Goal: Find contact information: Find contact information

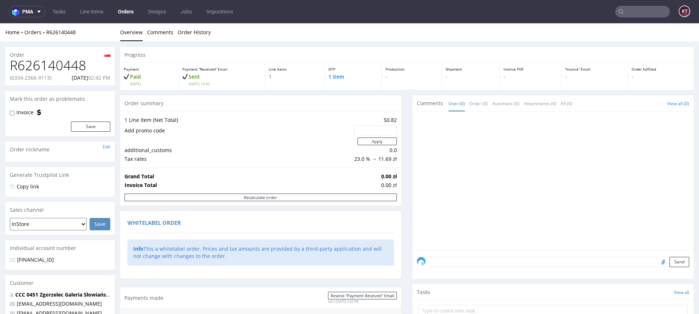
scroll to position [355, 0]
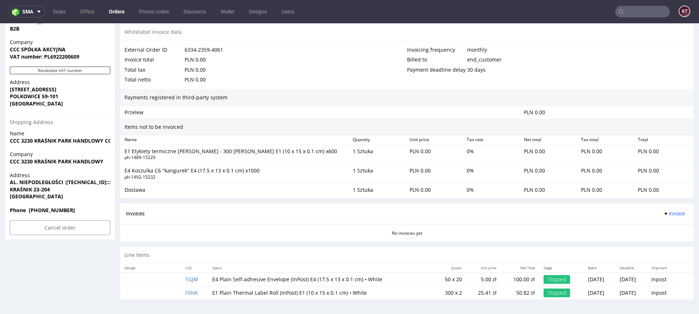
scroll to position [2, 0]
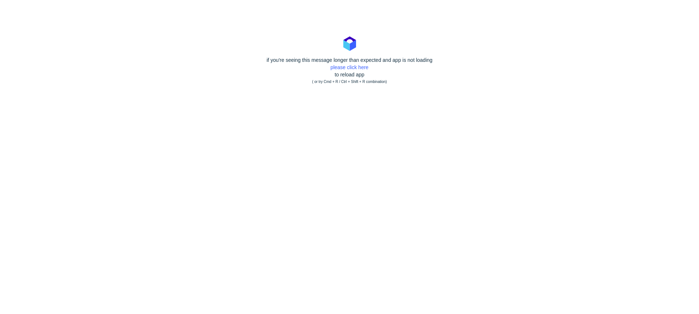
click at [390, 95] on body "if you're seeing this message longer than expected and app is not loading pleas…" at bounding box center [349, 157] width 699 height 314
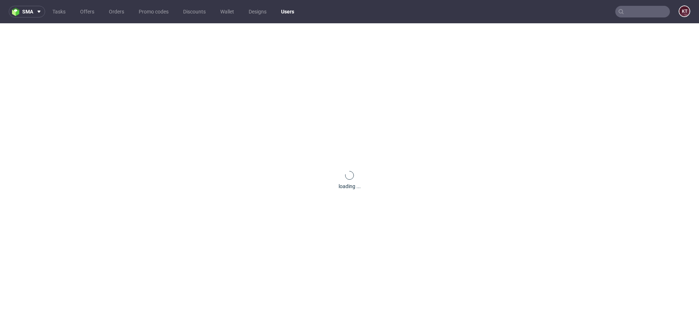
click at [390, 95] on div "loading ..." at bounding box center [349, 180] width 699 height 314
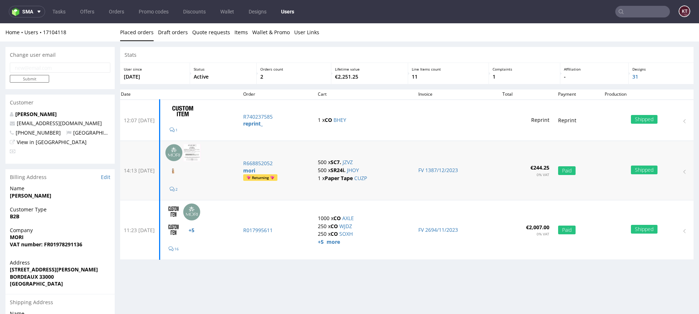
click at [405, 189] on td "500 x SC7. JZVZ 500 x SR24i. JHOY 1 x Paper Tape CUZP" at bounding box center [363, 170] width 100 height 59
click at [402, 263] on div "Stats User since [DATE] Status Active Orders count 2 Lifetime value €2,251.25 L…" at bounding box center [406, 156] width 573 height 219
click at [16, 236] on strong "MORI" at bounding box center [17, 237] width 14 height 7
copy strong "MORI"
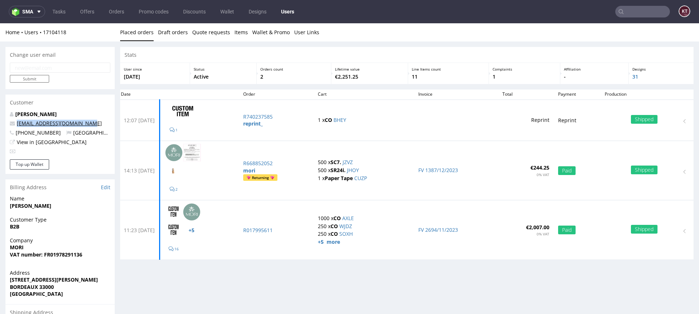
drag, startPoint x: 85, startPoint y: 123, endPoint x: 17, endPoint y: 122, distance: 68.5
click at [17, 122] on p "[EMAIL_ADDRESS][DOMAIN_NAME]" at bounding box center [60, 123] width 100 height 7
copy link "[EMAIL_ADDRESS][DOMAIN_NAME]"
